Goal: Task Accomplishment & Management: Use online tool/utility

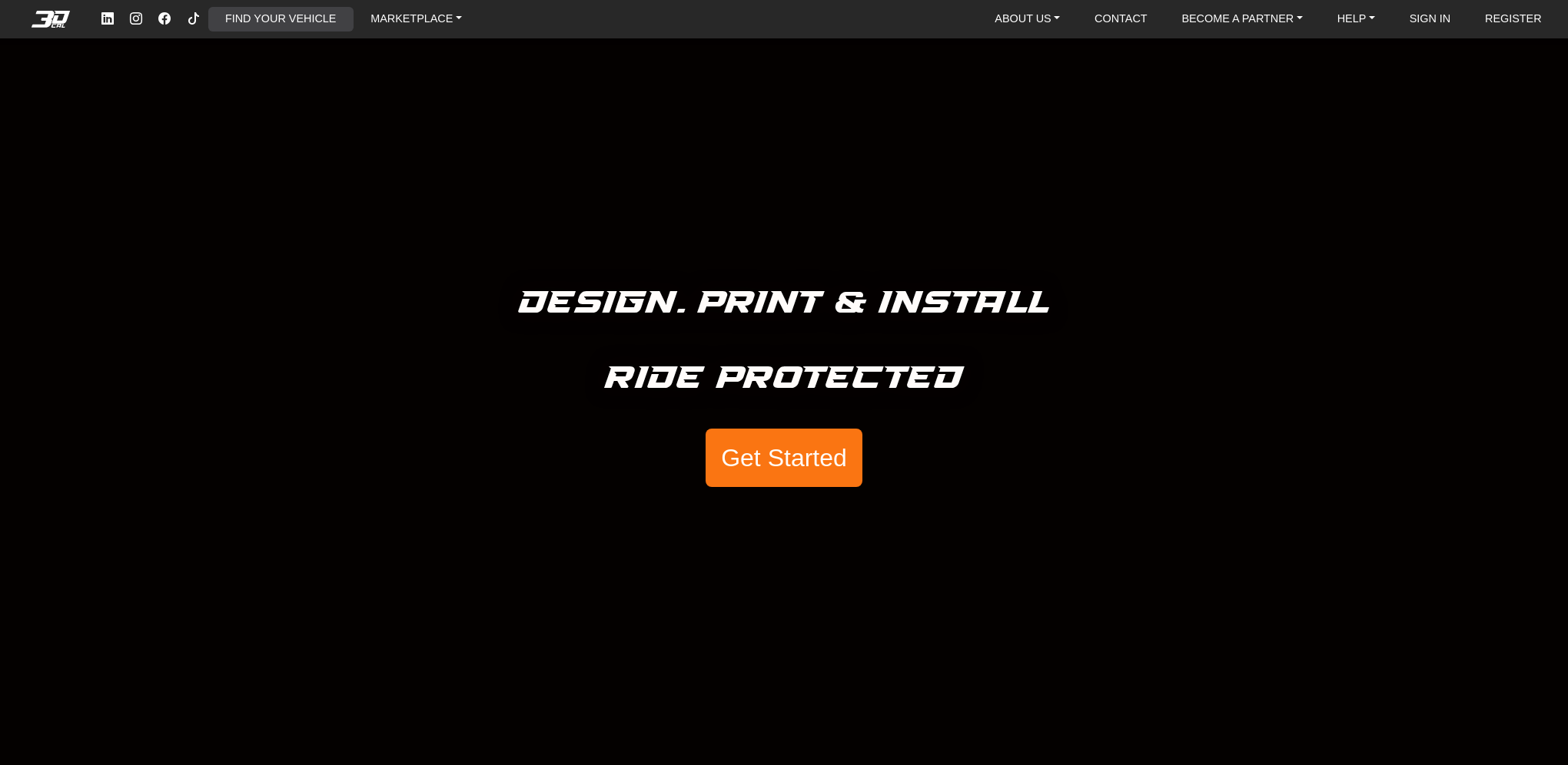
click at [289, 14] on link "FIND YOUR VEHICLE" at bounding box center [280, 19] width 123 height 25
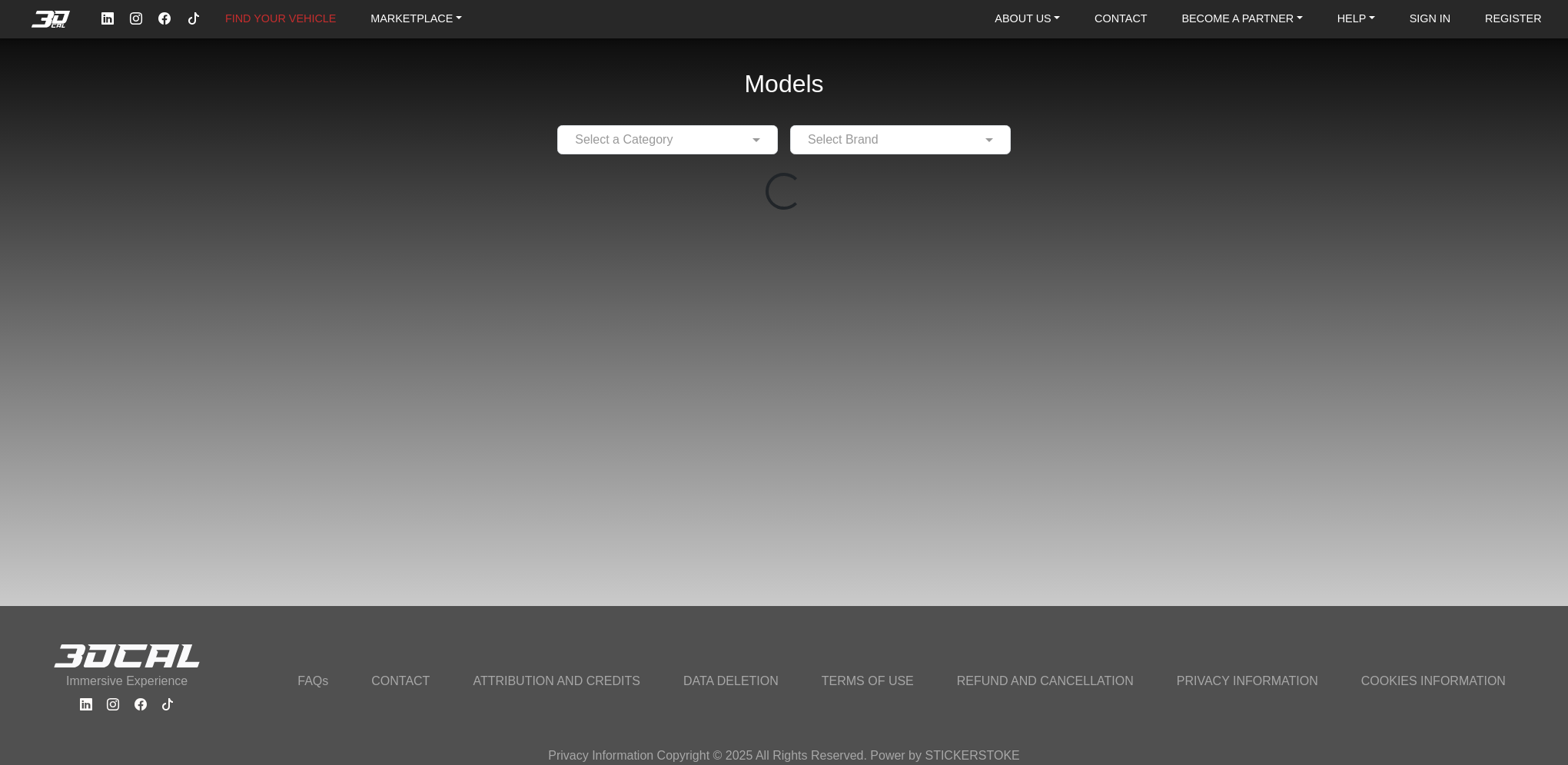
click at [699, 144] on input "text" at bounding box center [653, 140] width 173 height 19
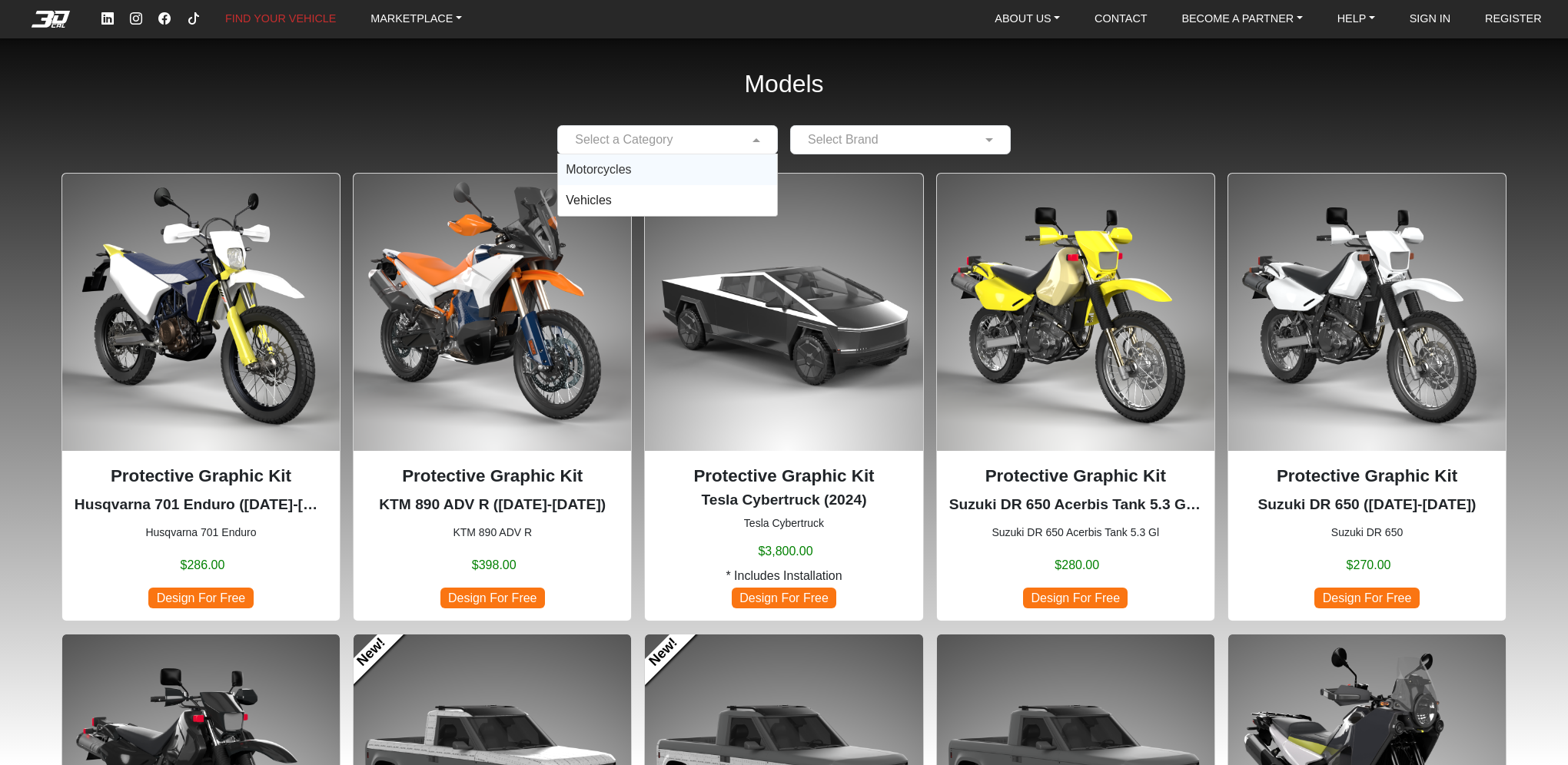
click at [662, 165] on div "Motorcycles" at bounding box center [667, 170] width 219 height 31
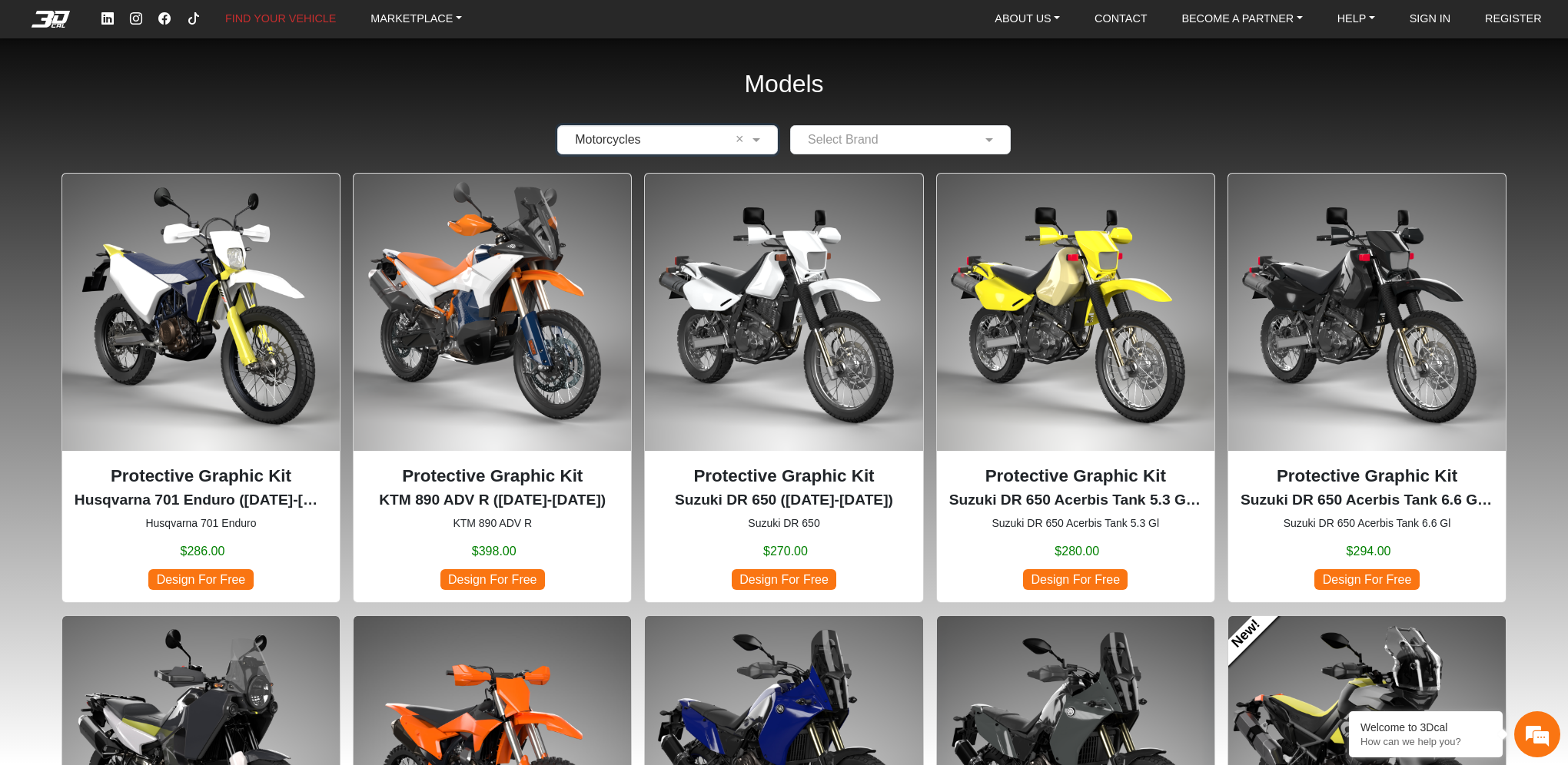
click at [954, 148] on input "text" at bounding box center [885, 140] width 173 height 19
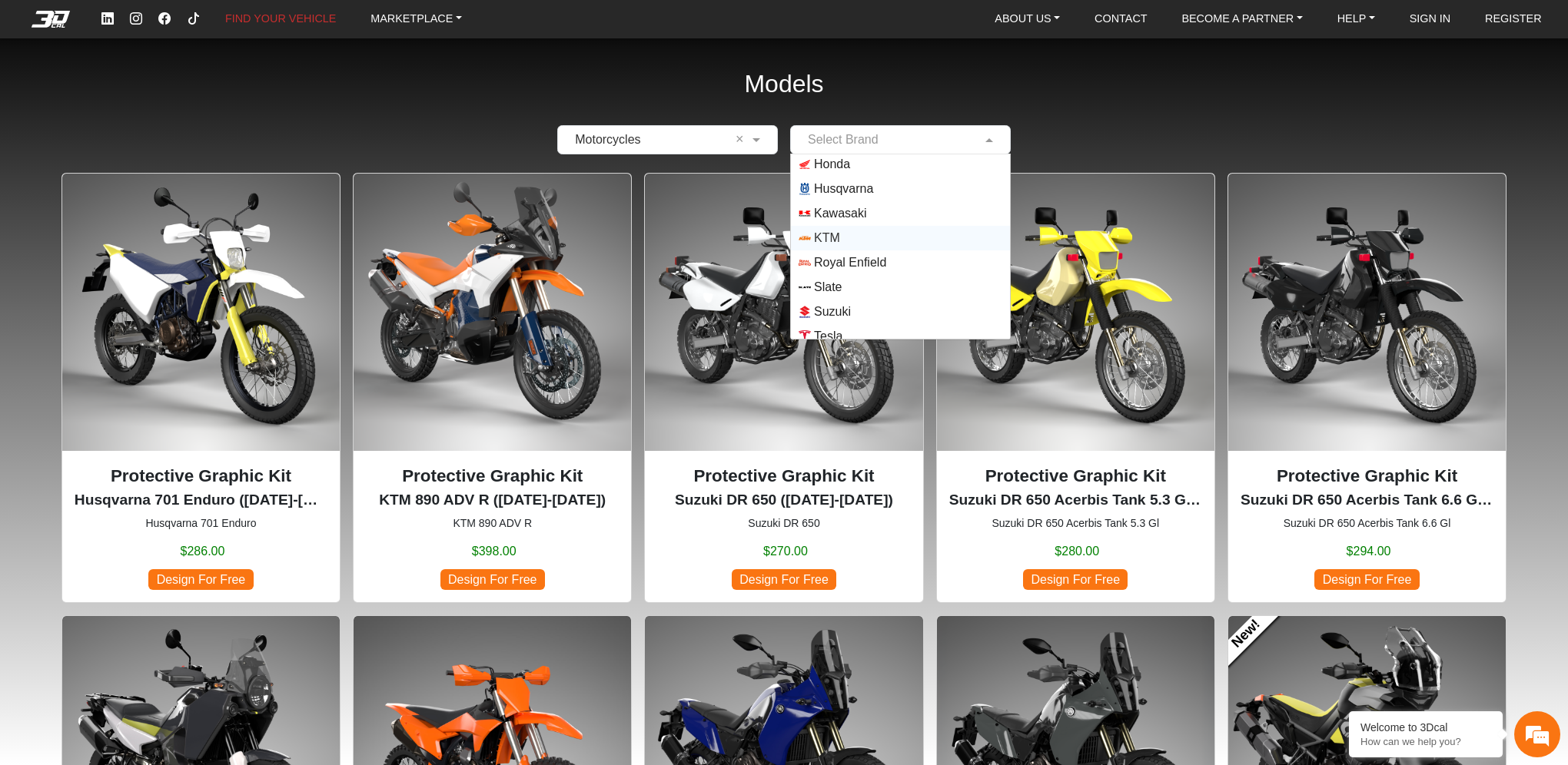
scroll to position [110, 0]
click at [848, 325] on span "Yamaha" at bounding box center [837, 327] width 45 height 19
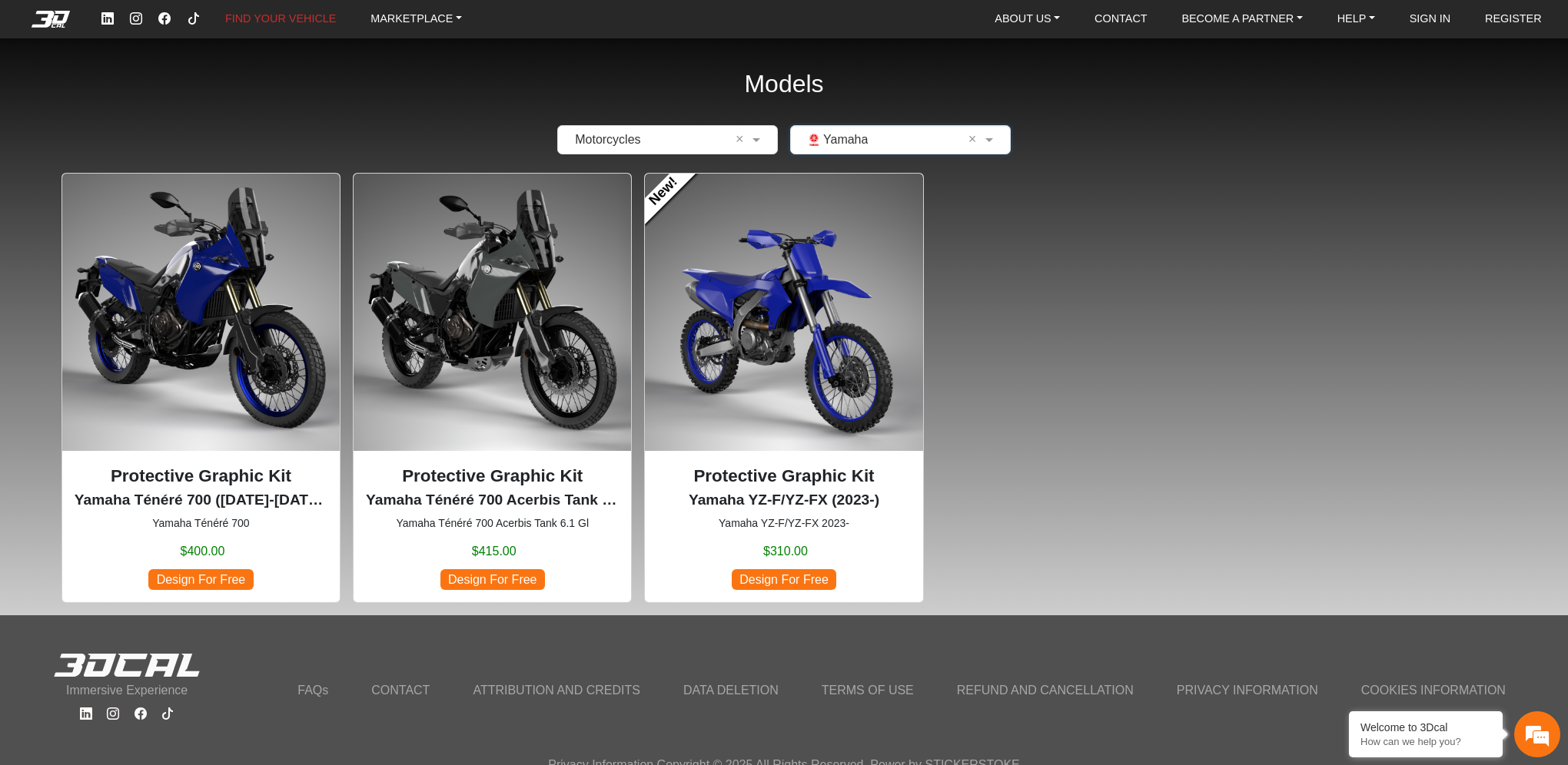
scroll to position [0, 0]
click at [237, 335] on img at bounding box center [201, 312] width 278 height 277
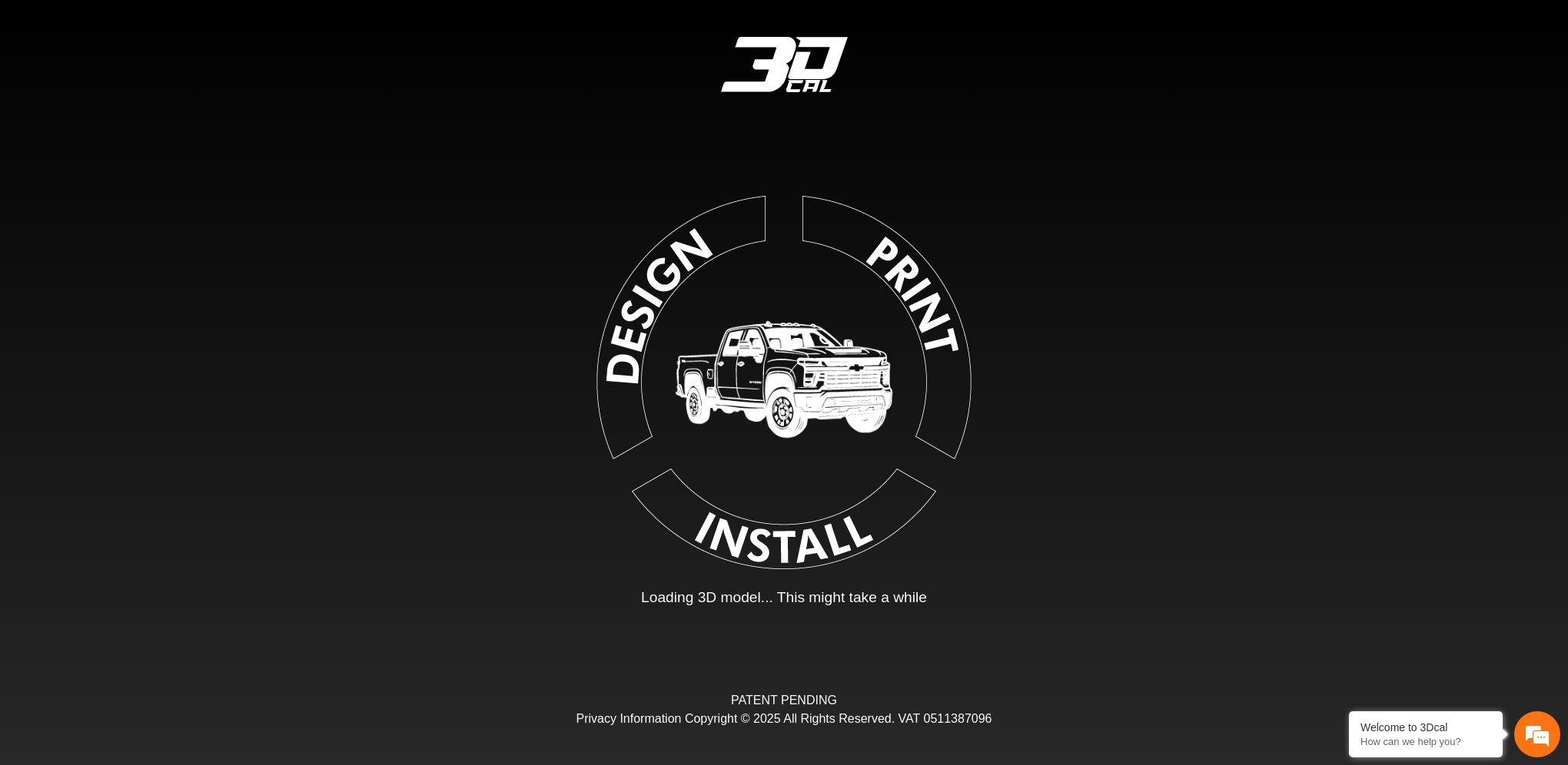
type input "*"
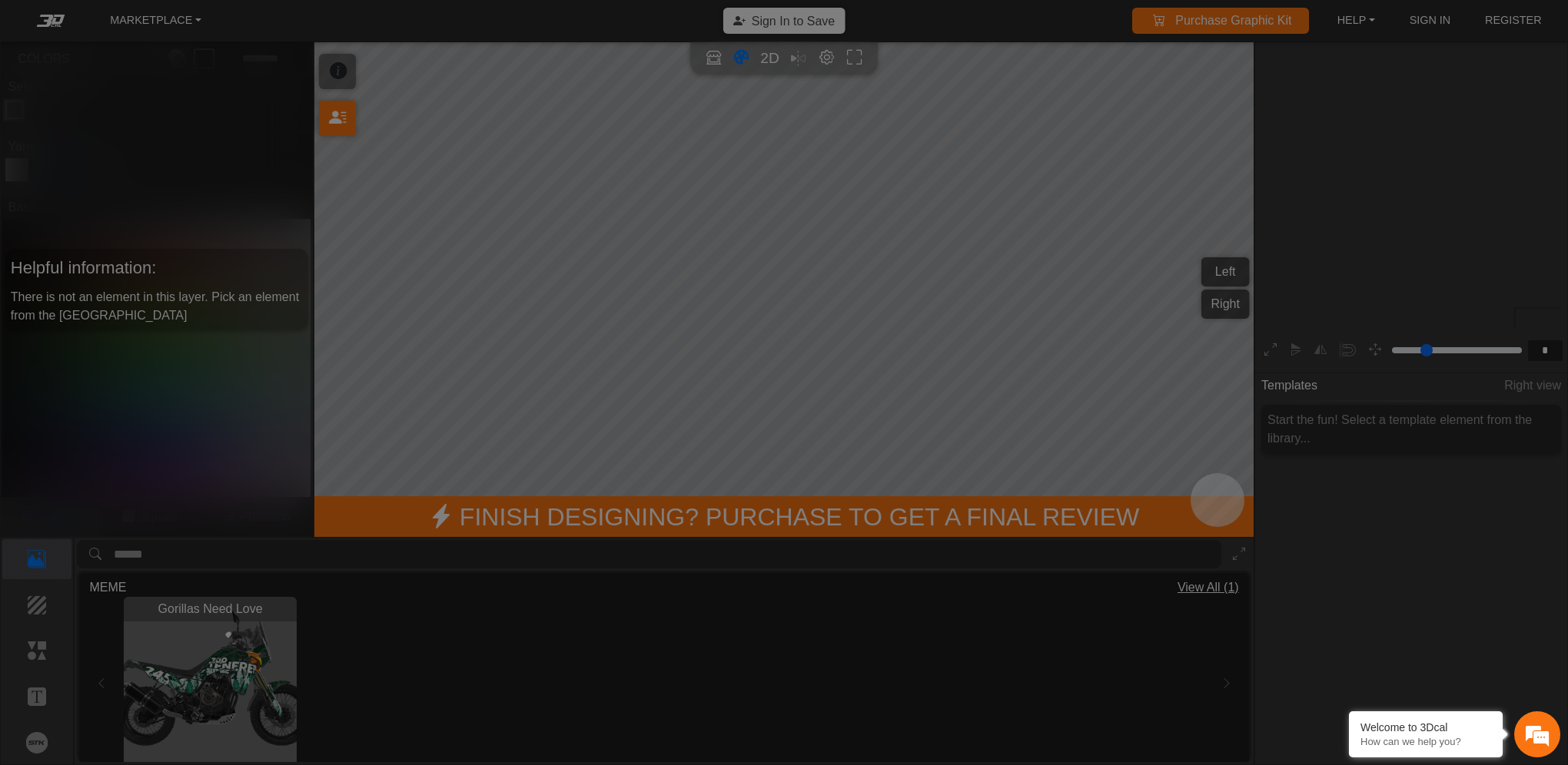
scroll to position [240, 227]
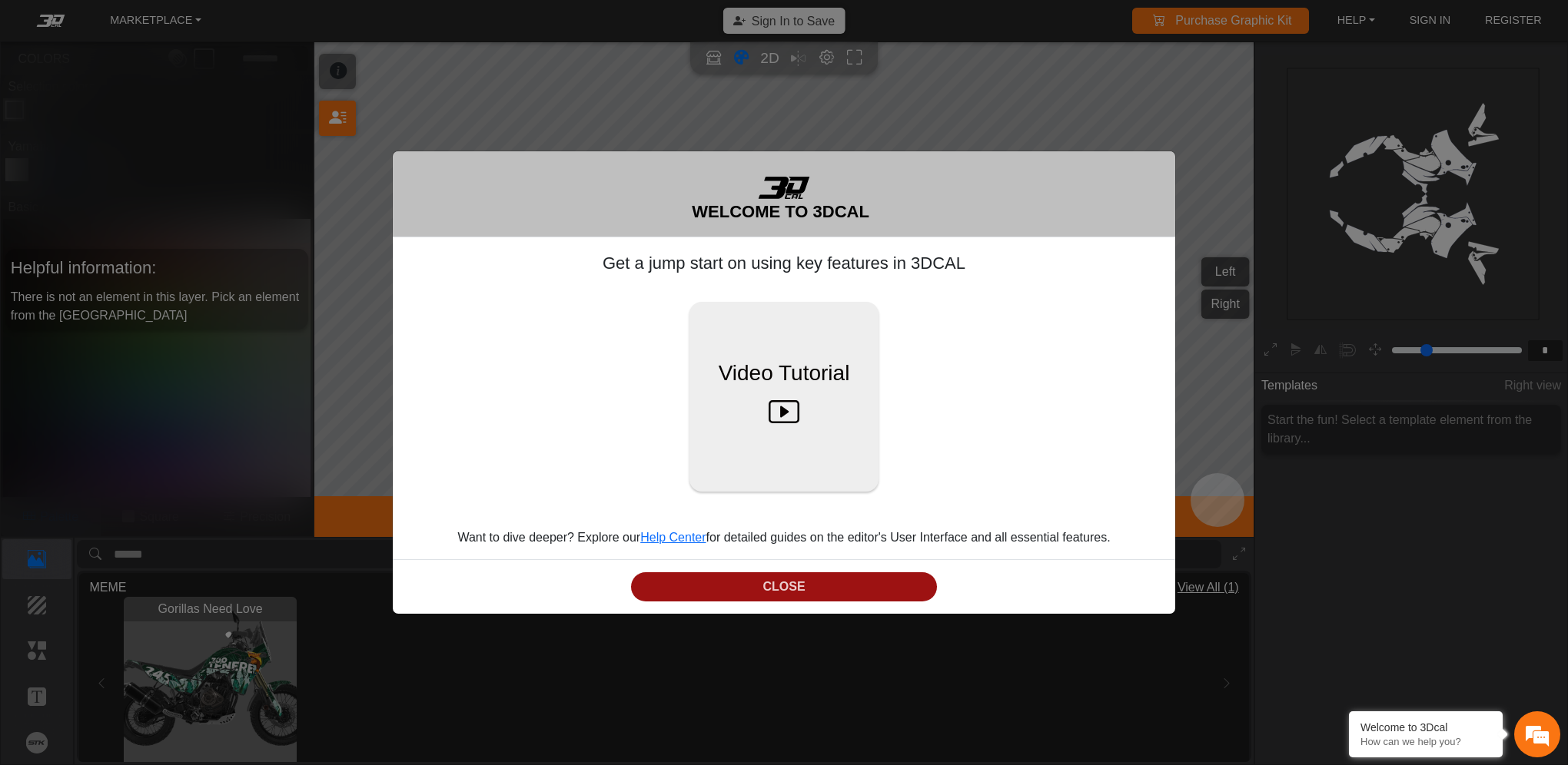
click at [804, 593] on button "CLOSE" at bounding box center [784, 587] width 306 height 30
